Goal: Task Accomplishment & Management: Manage account settings

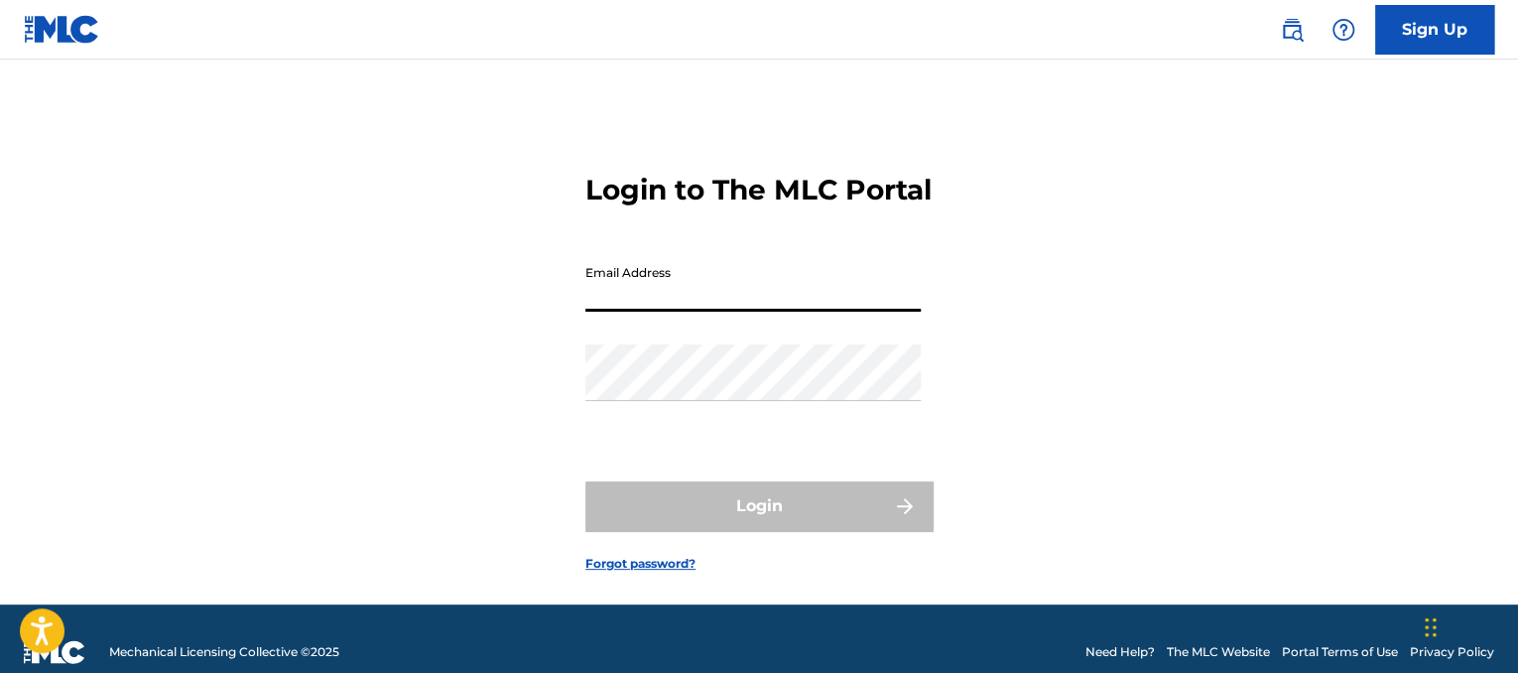
click at [622, 312] on input "Email Address" at bounding box center [752, 283] width 335 height 57
type input "[EMAIL_ADDRESS][DOMAIN_NAME]"
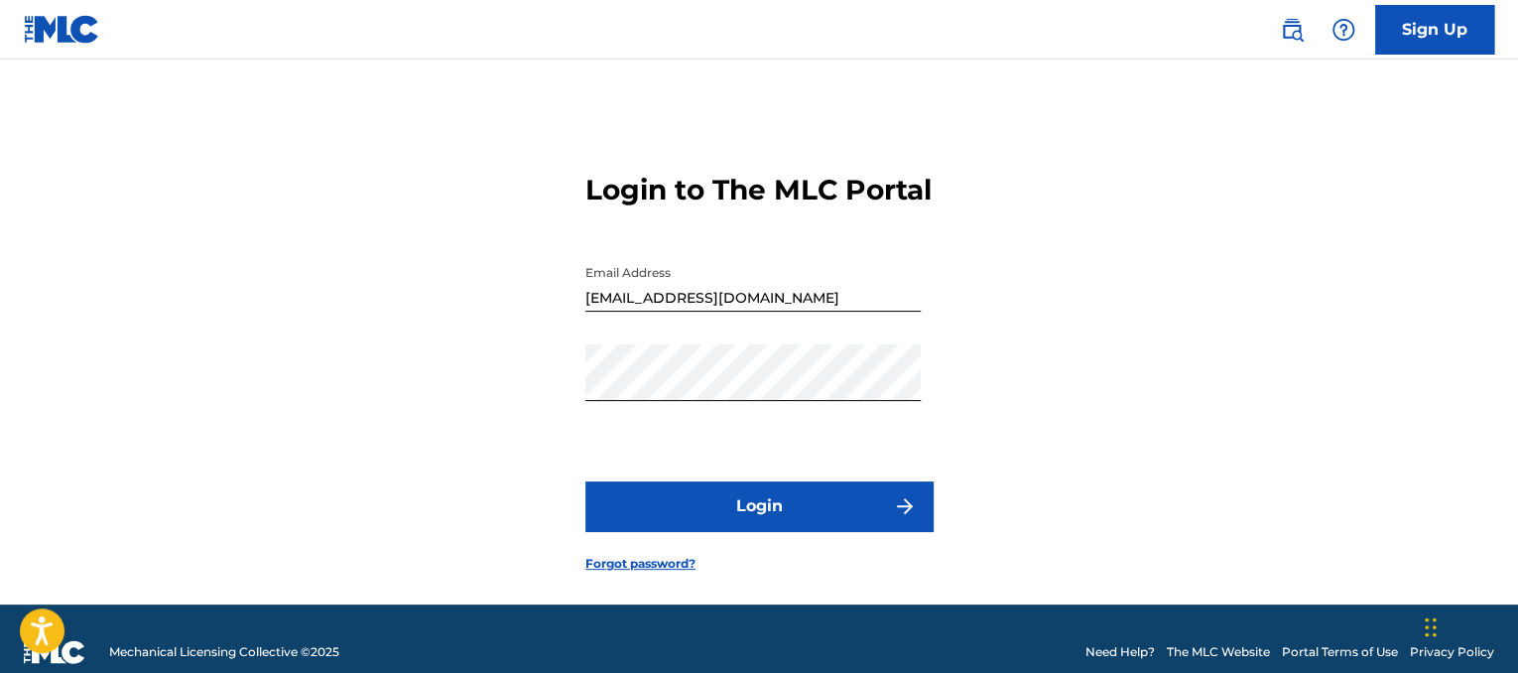
click at [772, 531] on button "Login" at bounding box center [758, 506] width 347 height 50
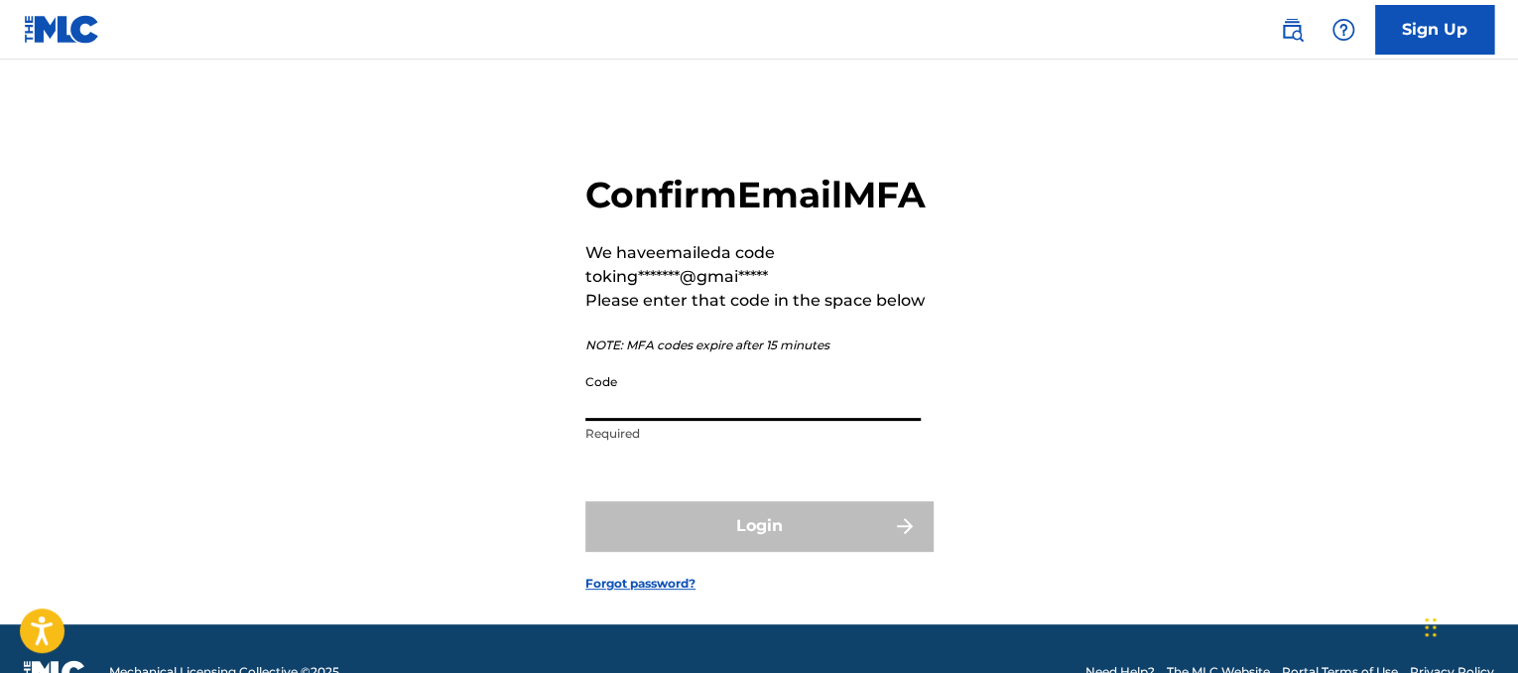
click at [671, 421] on input "Code" at bounding box center [752, 392] width 335 height 57
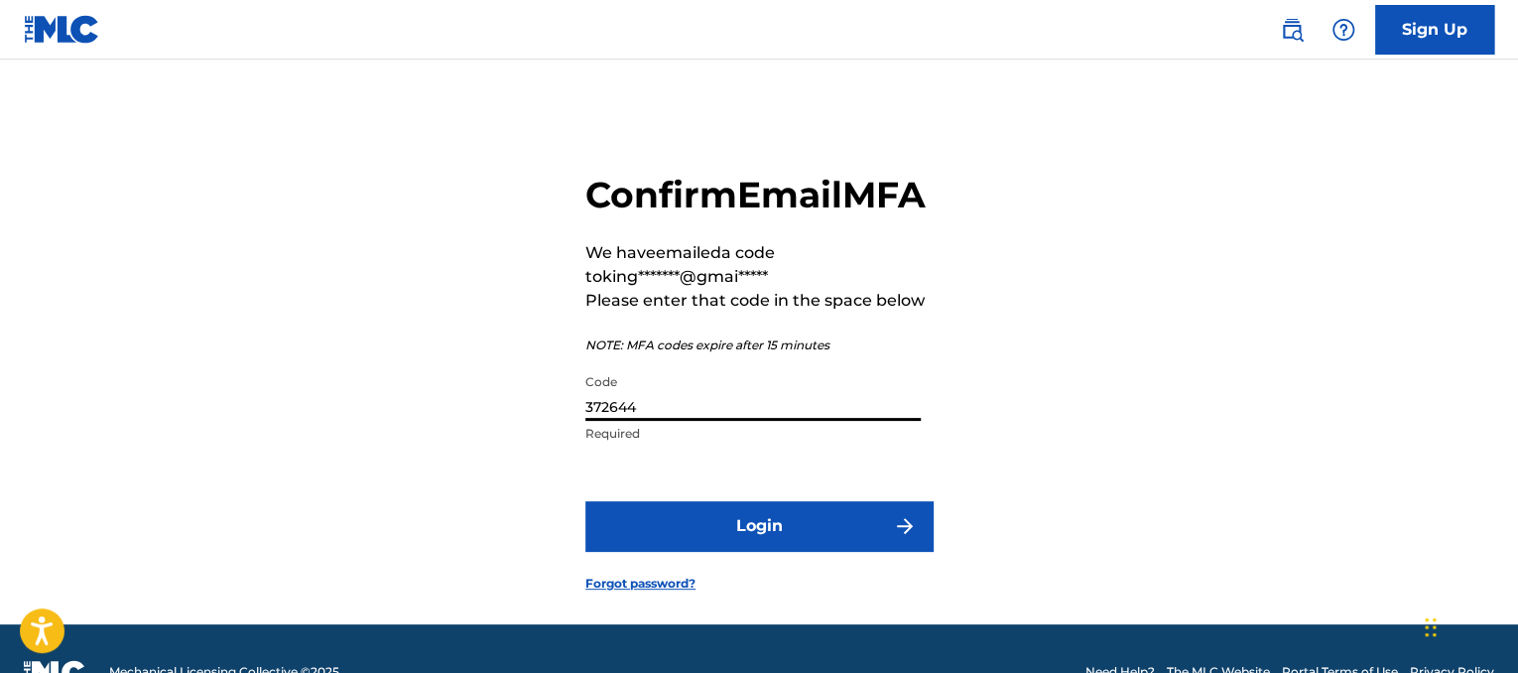
type input "372644"
click at [766, 551] on button "Login" at bounding box center [758, 526] width 347 height 50
